Goal: Task Accomplishment & Management: Complete application form

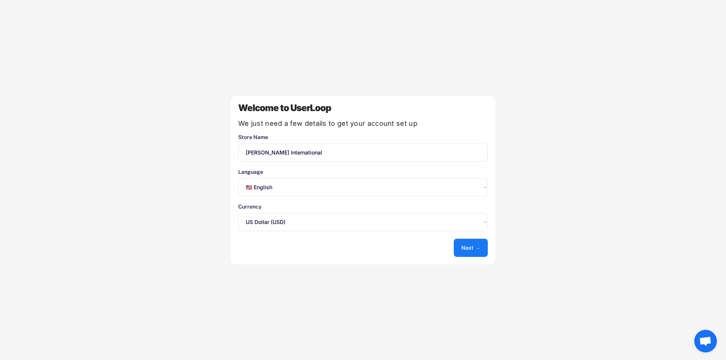
select select ""en""
select select ""1348695171700984260__LOOKUP__1635527639547x175194367885836100""
click at [470, 249] on button "Next →" at bounding box center [471, 248] width 34 height 18
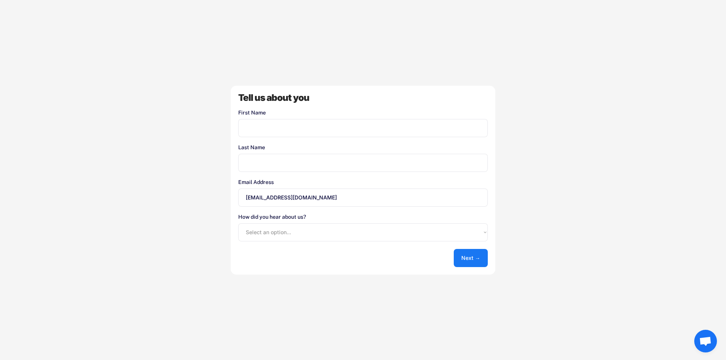
click at [264, 126] on input "input" at bounding box center [363, 128] width 250 height 18
click at [255, 158] on input "input" at bounding box center [363, 163] width 250 height 18
drag, startPoint x: 264, startPoint y: 125, endPoint x: 257, endPoint y: 145, distance: 20.7
click at [264, 125] on input "input" at bounding box center [363, 128] width 250 height 18
click at [255, 196] on input "[EMAIL_ADDRESS][DOMAIN_NAME]" at bounding box center [363, 198] width 250 height 18
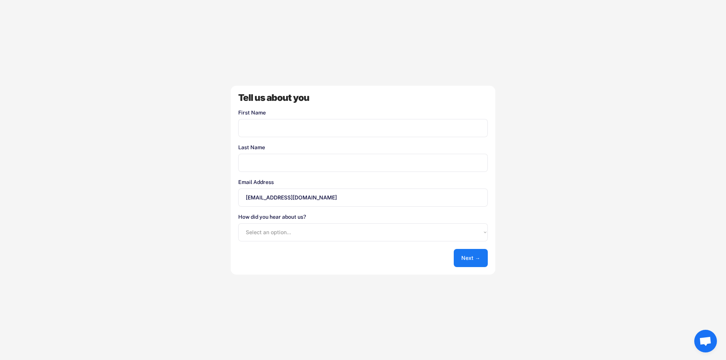
click at [258, 199] on input "[EMAIL_ADDRESS][DOMAIN_NAME]" at bounding box center [363, 198] width 250 height 18
click at [299, 131] on input "input" at bounding box center [363, 128] width 250 height 18
type input "[PERSON_NAME]"
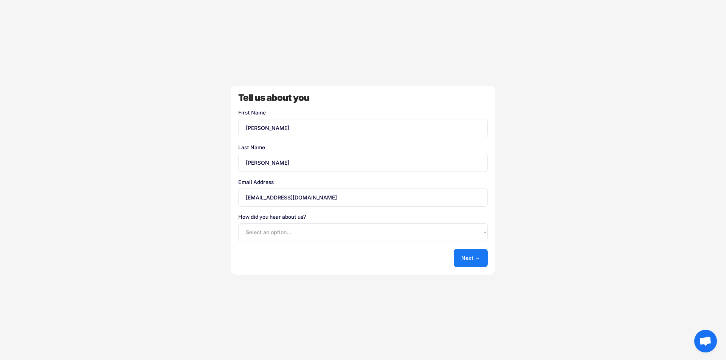
click at [253, 202] on input "[EMAIL_ADDRESS][DOMAIN_NAME]" at bounding box center [363, 198] width 250 height 18
click at [284, 203] on input "[EMAIL_ADDRESS][DOMAIN_NAME]" at bounding box center [363, 198] width 250 height 18
click at [254, 197] on input "[EMAIL_ADDRESS][DOMAIN_NAME]" at bounding box center [363, 198] width 250 height 18
click at [289, 228] on select "Select an option... Shopify App Store Google UserLoop Blog Referred by a friend…" at bounding box center [363, 233] width 250 height 18
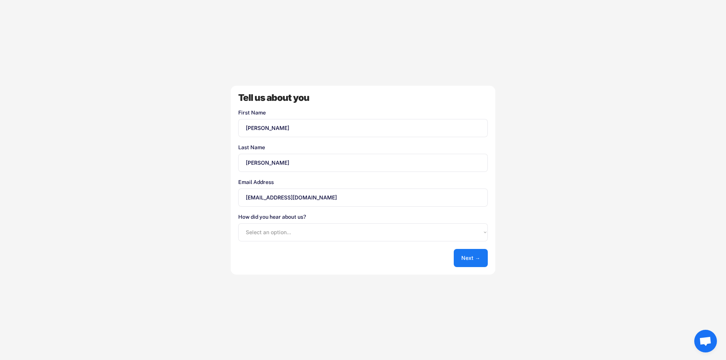
select select ""shopify_app_store""
click at [238, 224] on select "Select an option... Shopify App Store Google UserLoop Blog Referred by a friend…" at bounding box center [363, 233] width 250 height 18
click at [470, 257] on button "Next →" at bounding box center [471, 258] width 34 height 18
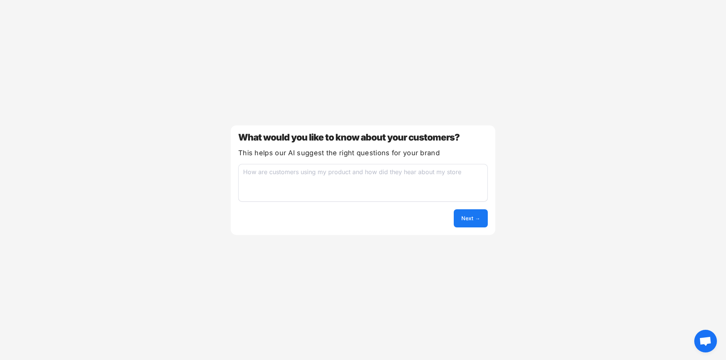
click at [470, 219] on button "Next →" at bounding box center [471, 219] width 34 height 18
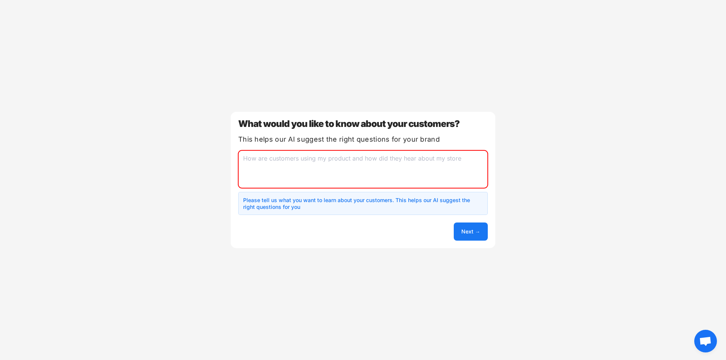
click at [380, 169] on textarea at bounding box center [363, 170] width 250 height 38
type textarea "h"
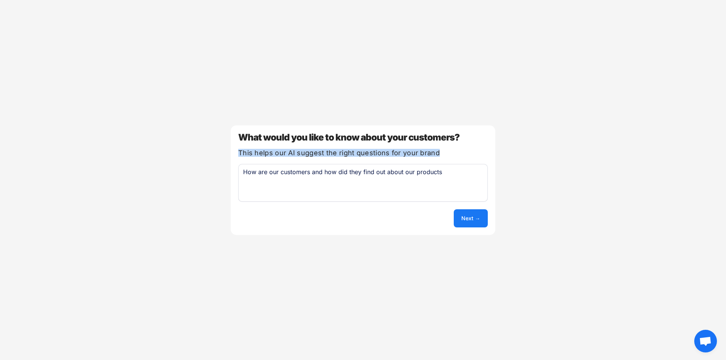
drag, startPoint x: 399, startPoint y: 152, endPoint x: 226, endPoint y: 152, distance: 172.5
click at [226, 152] on div "Welcome to UserLoop We just need a few details to get your account set up Store…" at bounding box center [363, 180] width 726 height 360
click at [314, 155] on div "This helps our AI suggest the right questions for your brand" at bounding box center [363, 153] width 250 height 7
click at [287, 167] on textarea "How are our customers and how did they find out about our products" at bounding box center [363, 183] width 250 height 38
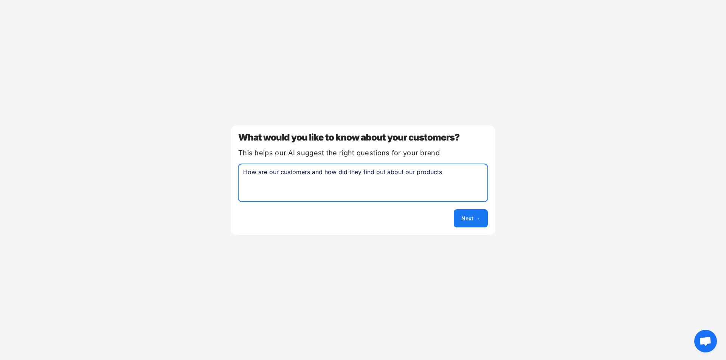
drag, startPoint x: 277, startPoint y: 171, endPoint x: 267, endPoint y: 173, distance: 10.0
click at [277, 171] on textarea "How are our customers and how did they find out about our products" at bounding box center [363, 183] width 250 height 38
click at [267, 173] on textarea "How are our customers and how did they find out about our products" at bounding box center [363, 183] width 250 height 38
click at [265, 171] on textarea "How are our customers and how did they find out about our products" at bounding box center [363, 183] width 250 height 38
click at [323, 172] on textarea "How are our customers and how did they find out about our products" at bounding box center [363, 183] width 250 height 38
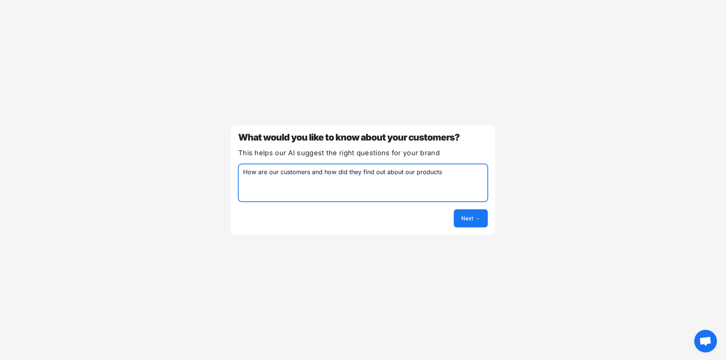
click at [247, 175] on textarea "How are our customers and how did they find out about our products" at bounding box center [363, 183] width 250 height 38
click at [330, 172] on textarea "Who are our customers and how did they find out about our products" at bounding box center [363, 183] width 250 height 38
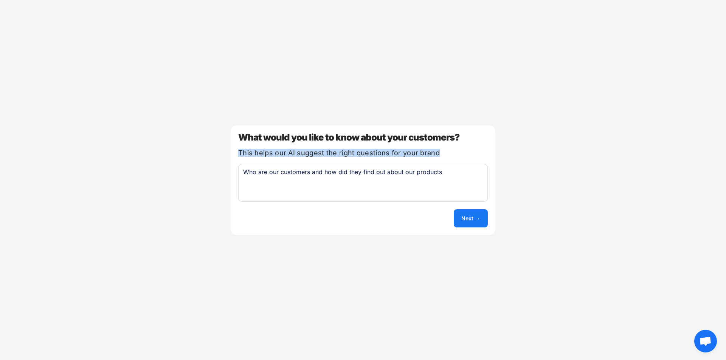
drag, startPoint x: 239, startPoint y: 152, endPoint x: 435, endPoint y: 154, distance: 195.9
click at [435, 154] on div "This helps our AI suggest the right questions for your brand" at bounding box center [363, 153] width 250 height 7
click at [413, 183] on textarea "Who are our customers and how did they find out about our products" at bounding box center [363, 183] width 250 height 38
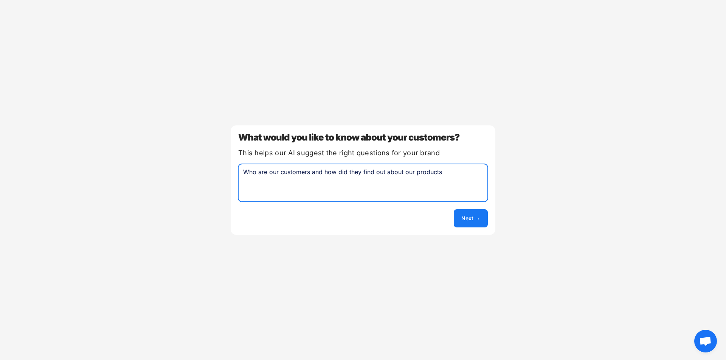
click at [439, 178] on textarea "Who are our customers and how did they find out about our products" at bounding box center [363, 183] width 250 height 38
click at [309, 169] on textarea "Who are our customers and how did they find out about our products" at bounding box center [363, 183] width 250 height 38
drag, startPoint x: 370, startPoint y: 186, endPoint x: 370, endPoint y: 179, distance: 6.8
click at [370, 179] on textarea "Who are our customers, what was their shopping experience, what motivated them …" at bounding box center [363, 183] width 250 height 38
click at [325, 180] on textarea "Who are our customers, what was their shopping experience, what motivated them …" at bounding box center [363, 183] width 250 height 38
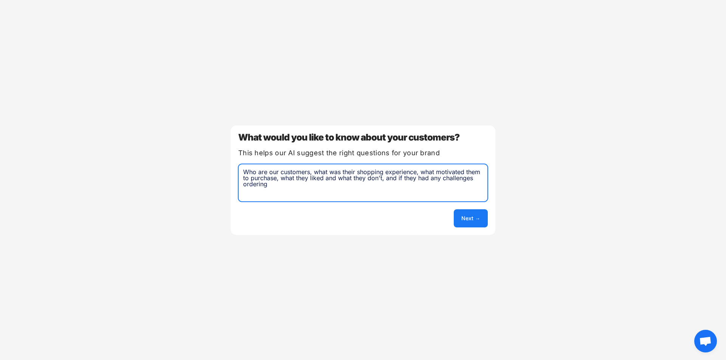
click at [366, 187] on textarea "Who are our customers, what was their shopping experience, what motivated them …" at bounding box center [363, 183] width 250 height 38
type textarea "Who are our customers, what was their shopping experience, what motivated them …"
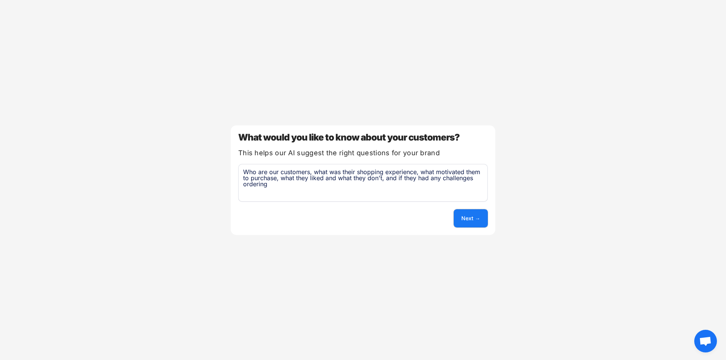
click at [471, 222] on button "Next →" at bounding box center [471, 219] width 34 height 18
select select ""unlimited""
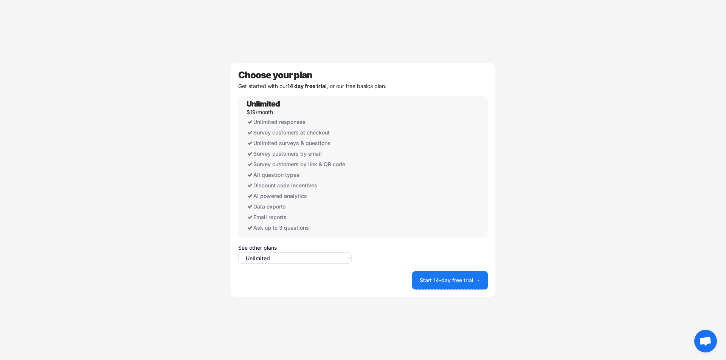
click at [449, 282] on button "Start 14-day free trial →" at bounding box center [450, 281] width 76 height 18
